Goal: Task Accomplishment & Management: Use online tool/utility

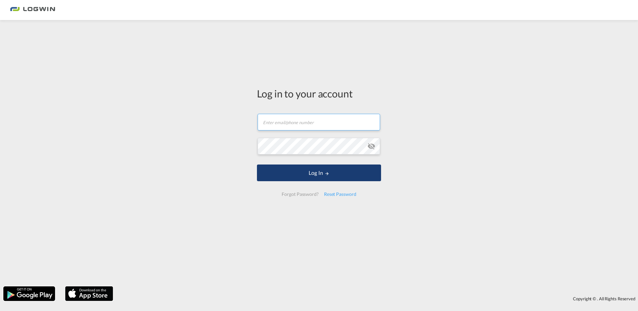
type input "toby.jacobs@logwin-logistics.com"
click at [308, 170] on button "Log In" at bounding box center [319, 172] width 124 height 17
